Goal: Use online tool/utility: Utilize a website feature to perform a specific function

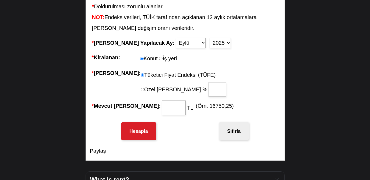
scroll to position [124, 0]
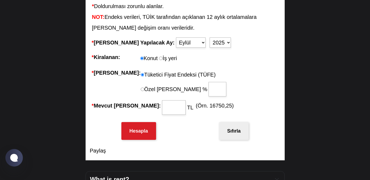
click at [176, 42] on select "Ocak Şubat Mart Nisan Mayıs Haziran Temmuz Ağustos Eylül Ekim Kasım Aralık" at bounding box center [191, 42] width 30 height 10
select select "10"
click at [176, 37] on select "Ocak Şubat Mart Nisan Mayıs Haziran Temmuz Ağustos Eylül Ekim Kasım Aralık" at bounding box center [191, 42] width 30 height 10
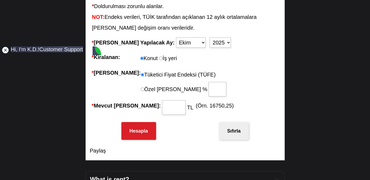
click at [4, 51] on jdiv at bounding box center [6, 50] width 8 height 8
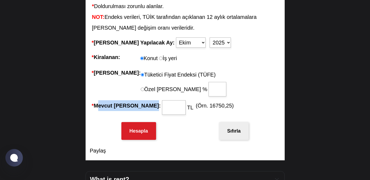
drag, startPoint x: 95, startPoint y: 106, endPoint x: 143, endPoint y: 106, distance: 47.4
click at [143, 106] on li "* Mevcut [PERSON_NAME]: TL (Örn. 16750,25)" at bounding box center [185, 107] width 191 height 18
click at [235, 69] on li "* [PERSON_NAME]: [PERSON_NAME] Üretici Fiyat Endeksi (Yİ-ÜFE) Tüketici Fiyat En…" at bounding box center [185, 81] width 191 height 33
click at [162, 108] on input "* Mevcut [PERSON_NAME]:" at bounding box center [174, 107] width 24 height 15
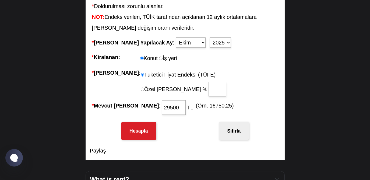
type input "29500"
click at [141, 135] on button "Hesapla" at bounding box center [138, 131] width 35 height 18
click at [238, 131] on button "Sıfırla" at bounding box center [238, 131] width 30 height 18
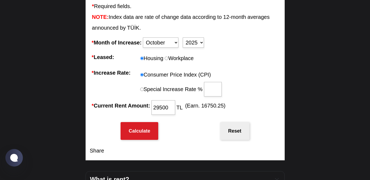
click at [231, 56] on li "* Leased: Housing Workplace" at bounding box center [185, 58] width 191 height 16
click at [164, 44] on select "Fireplace February Mart April May June July August September October November D…" at bounding box center [161, 42] width 36 height 10
select select "10"
click at [144, 37] on select "Fireplace February Mart April May June July August September October November D…" at bounding box center [161, 42] width 36 height 10
click at [168, 108] on input "29500" at bounding box center [164, 107] width 24 height 15
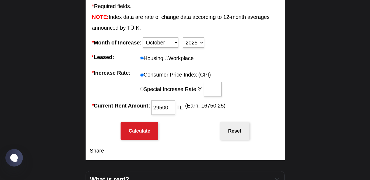
type input "29500"
click at [144, 135] on button "Calculate" at bounding box center [140, 131] width 38 height 18
